Goal: Check status: Check status

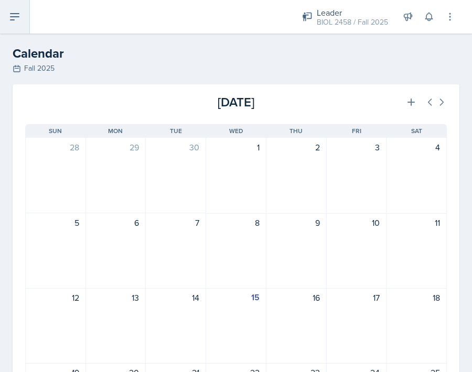
click at [17, 18] on icon at bounding box center [14, 16] width 13 height 13
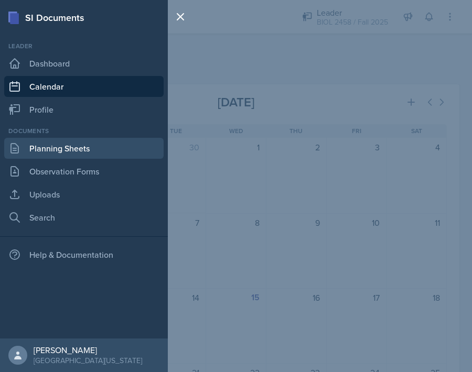
click at [53, 150] on link "Planning Sheets" at bounding box center [83, 148] width 159 height 21
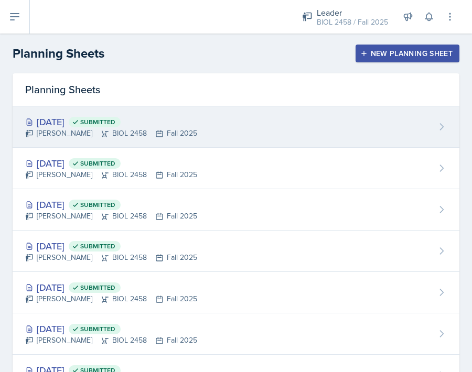
click at [111, 117] on span "Submitted" at bounding box center [95, 122] width 52 height 10
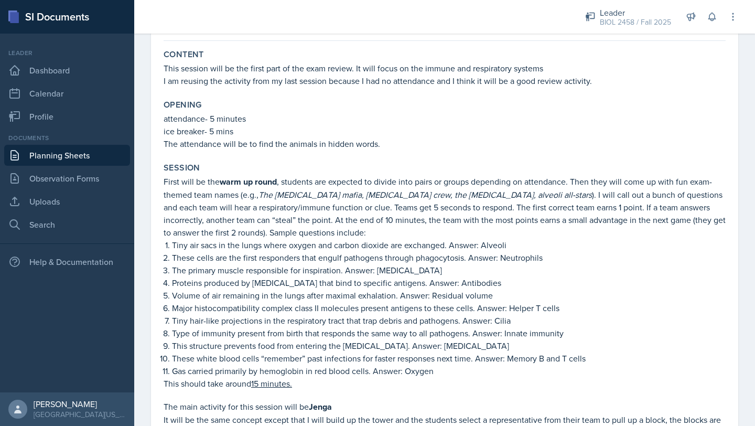
scroll to position [93, 0]
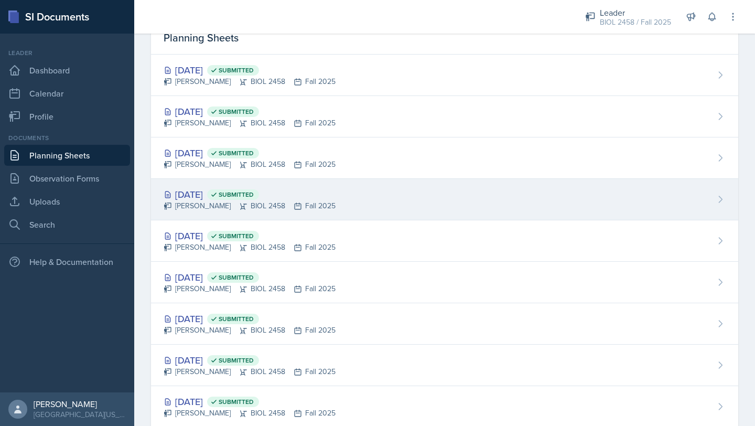
scroll to position [21, 0]
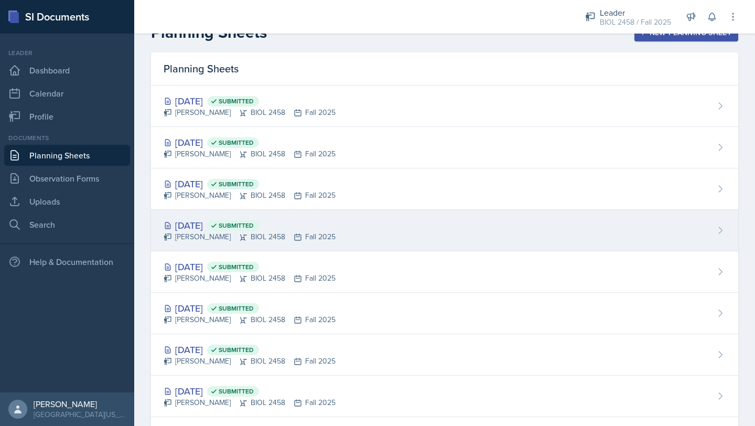
click at [216, 226] on div "[DATE] Submitted" at bounding box center [250, 225] width 172 height 14
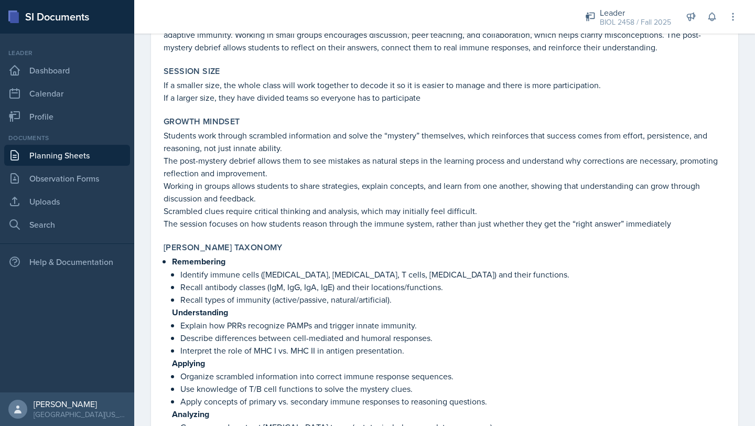
scroll to position [786, 0]
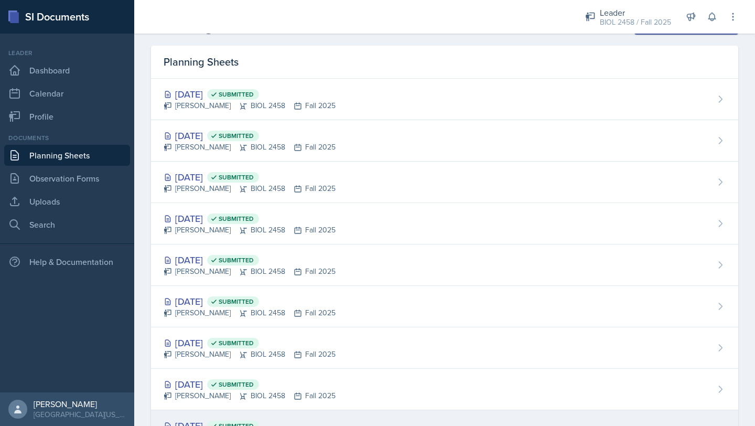
scroll to position [7, 0]
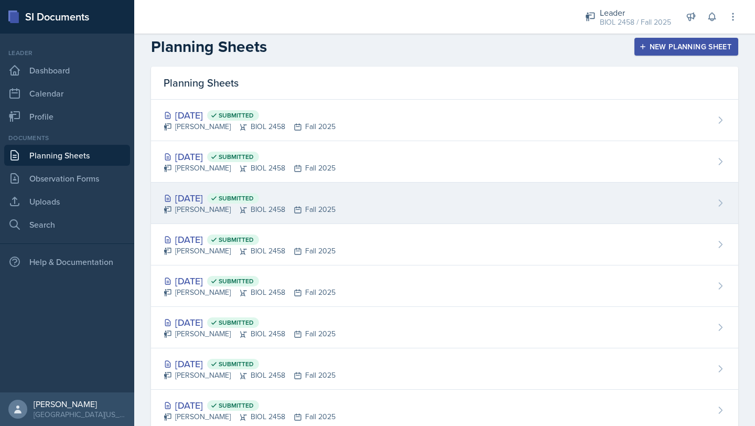
click at [216, 196] on div "[DATE] Submitted" at bounding box center [250, 198] width 172 height 14
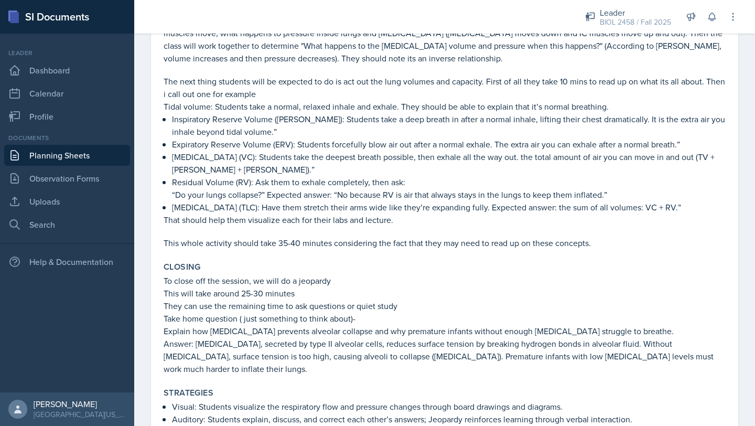
scroll to position [494, 0]
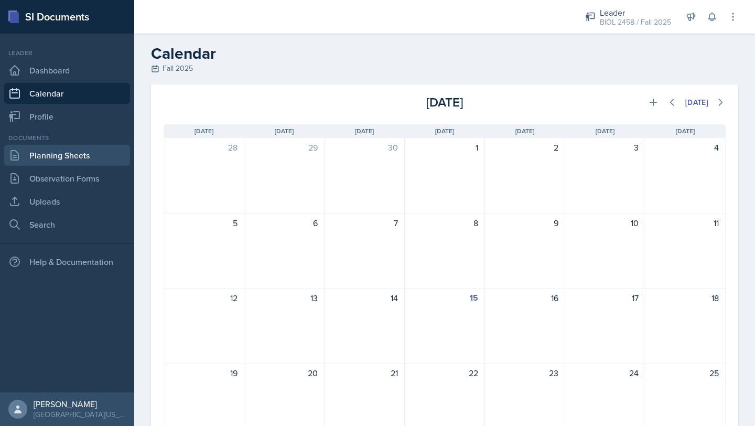
click at [90, 156] on link "Planning Sheets" at bounding box center [67, 155] width 126 height 21
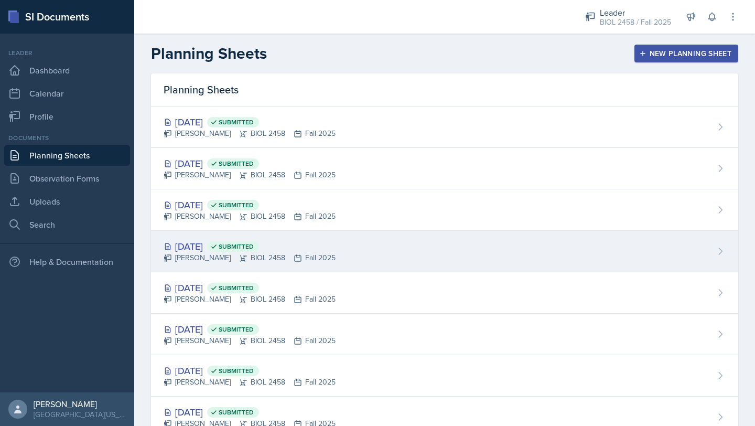
click at [222, 248] on div "[DATE] Submitted" at bounding box center [250, 246] width 172 height 14
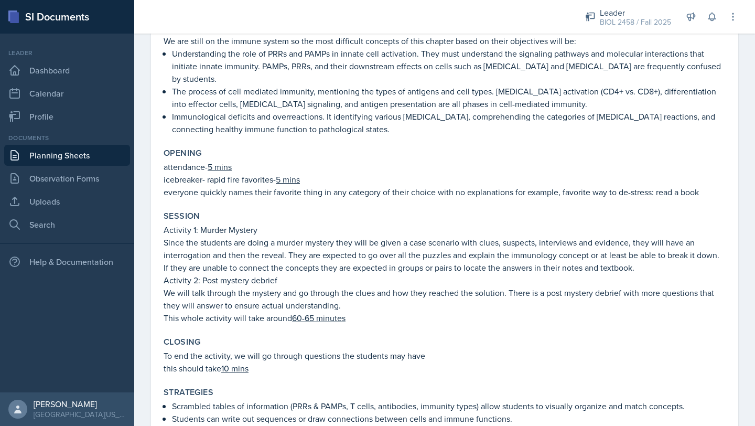
scroll to position [119, 0]
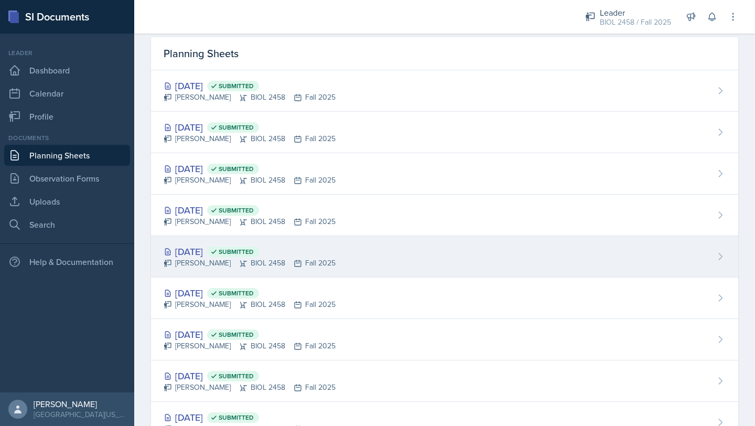
scroll to position [25, 0]
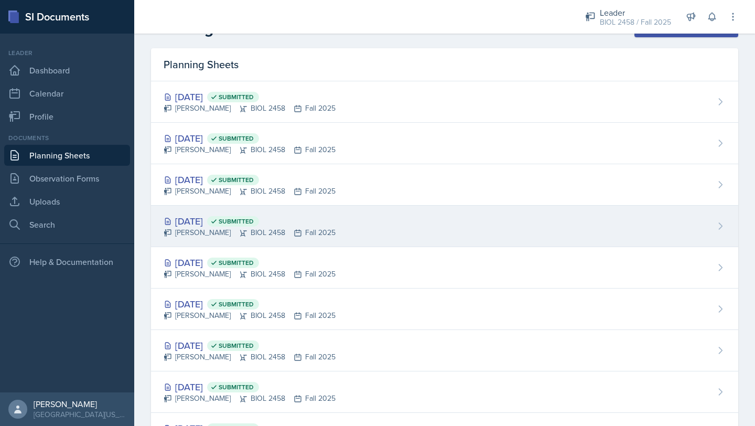
click at [189, 222] on div "[DATE] Submitted" at bounding box center [250, 221] width 172 height 14
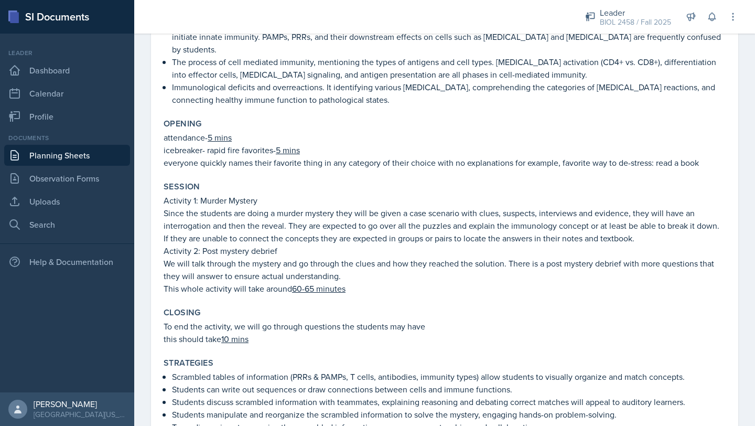
scroll to position [146, 0]
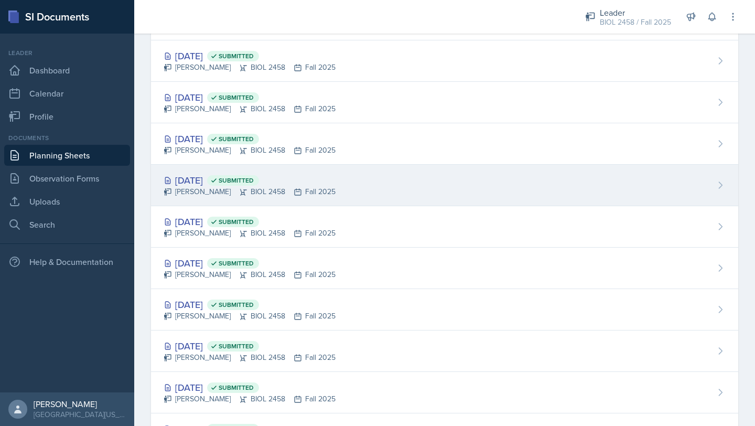
scroll to position [53, 0]
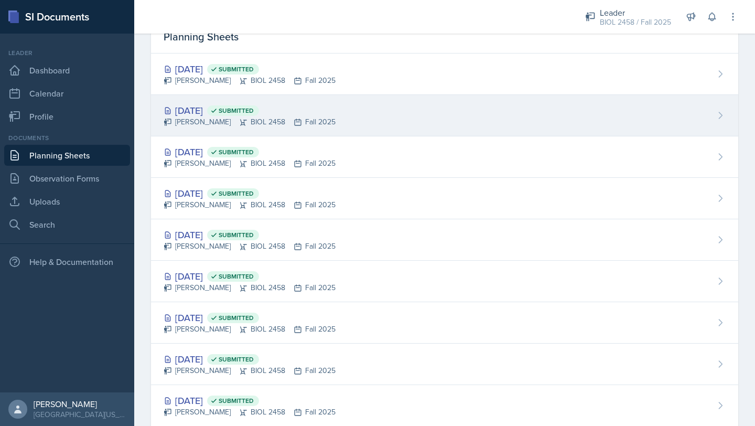
click at [218, 107] on div "Oct 9th, 2025 Submitted" at bounding box center [250, 110] width 172 height 14
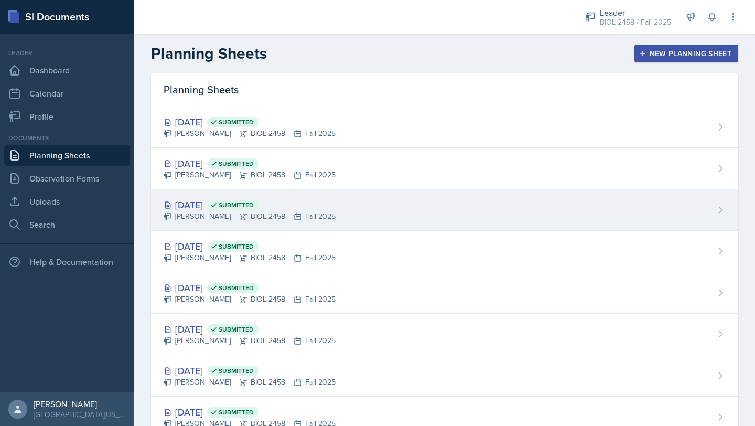
click at [209, 204] on div "[DATE] Submitted" at bounding box center [250, 205] width 172 height 14
